Goal: Task Accomplishment & Management: Manage account settings

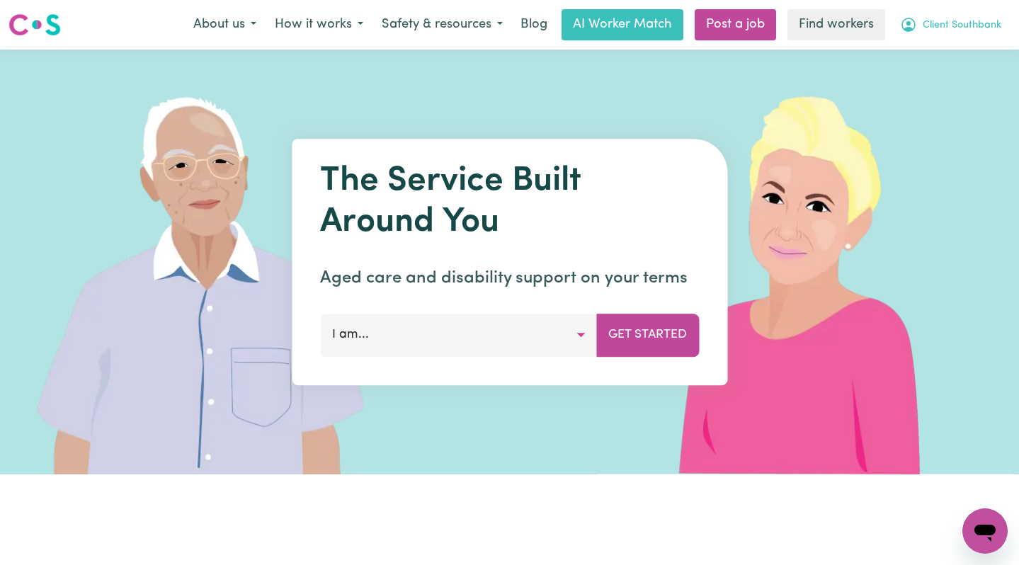
click at [968, 34] on button "Client Southbank" at bounding box center [951, 25] width 120 height 30
click at [956, 86] on link "Logout" at bounding box center [954, 81] width 112 height 27
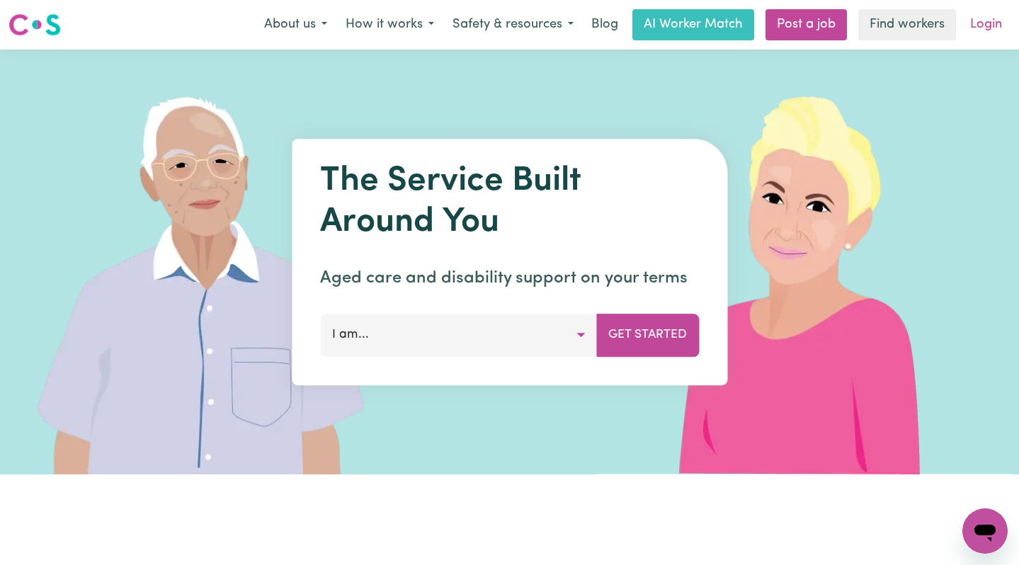
click at [990, 9] on div "Menu About us How it works Safety & resources Blog AI Worker Match Post a job F…" at bounding box center [509, 25] width 1019 height 33
click at [994, 17] on link "Login" at bounding box center [986, 24] width 49 height 31
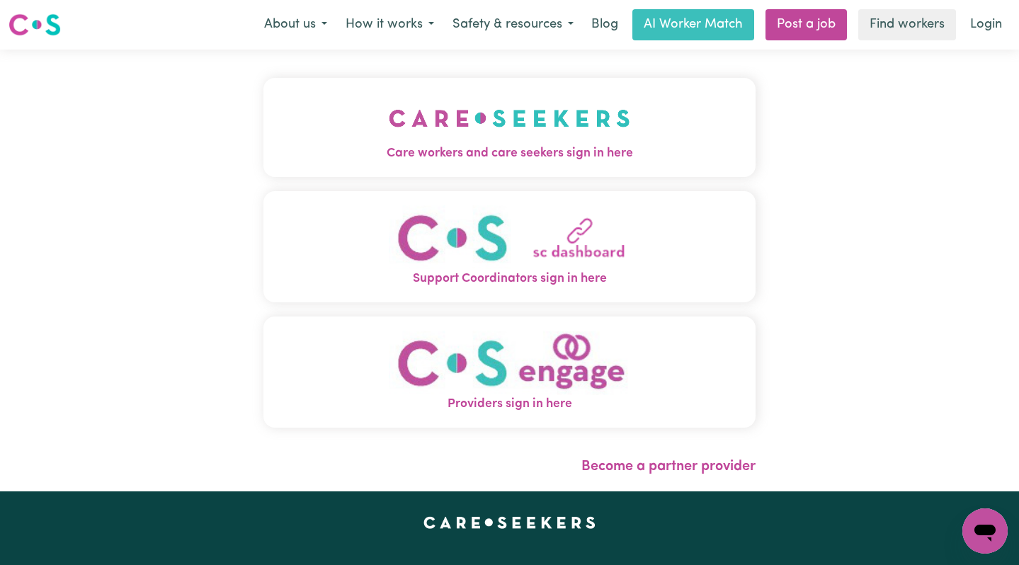
click at [290, 147] on span "Care workers and care seekers sign in here" at bounding box center [510, 154] width 493 height 18
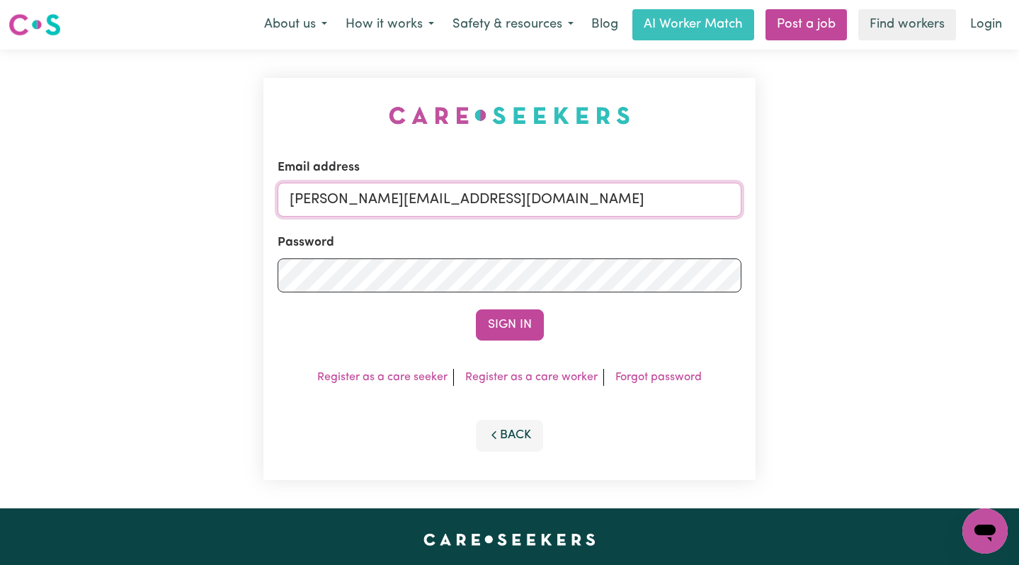
click at [557, 203] on input "[PERSON_NAME][EMAIL_ADDRESS][DOMAIN_NAME]" at bounding box center [510, 200] width 465 height 34
drag, startPoint x: 678, startPoint y: 204, endPoint x: 364, endPoint y: 205, distance: 313.8
click at [363, 205] on input "[EMAIL_ADDRESS][PERSON_NAME][DOMAIN_NAME]" at bounding box center [510, 200] width 465 height 34
type input "[EMAIL_ADDRESS][DOMAIN_NAME]"
click at [476, 310] on button "Sign In" at bounding box center [510, 325] width 68 height 31
